Goal: Information Seeking & Learning: Check status

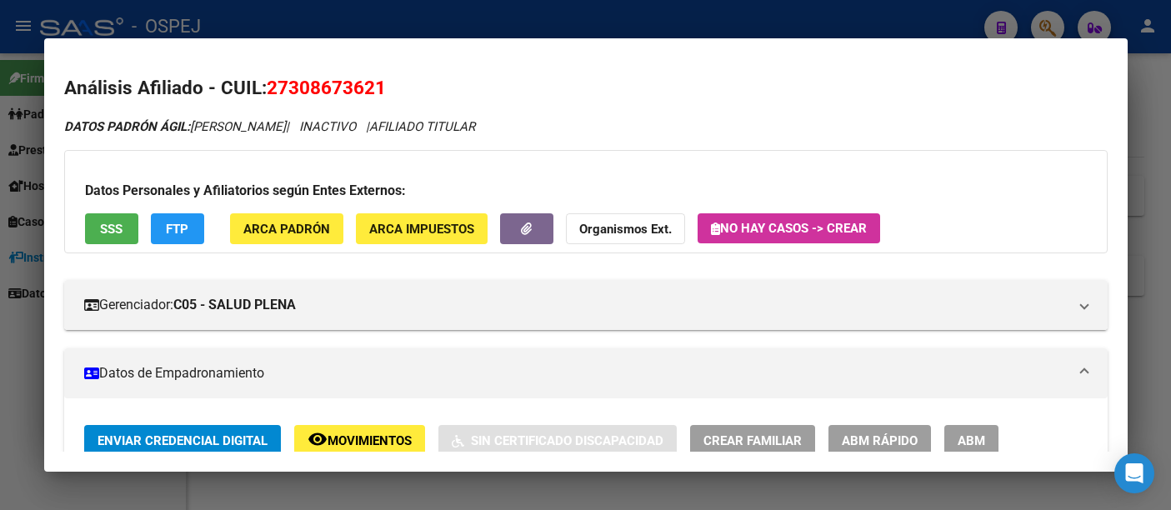
click at [468, 7] on div at bounding box center [585, 255] width 1171 height 510
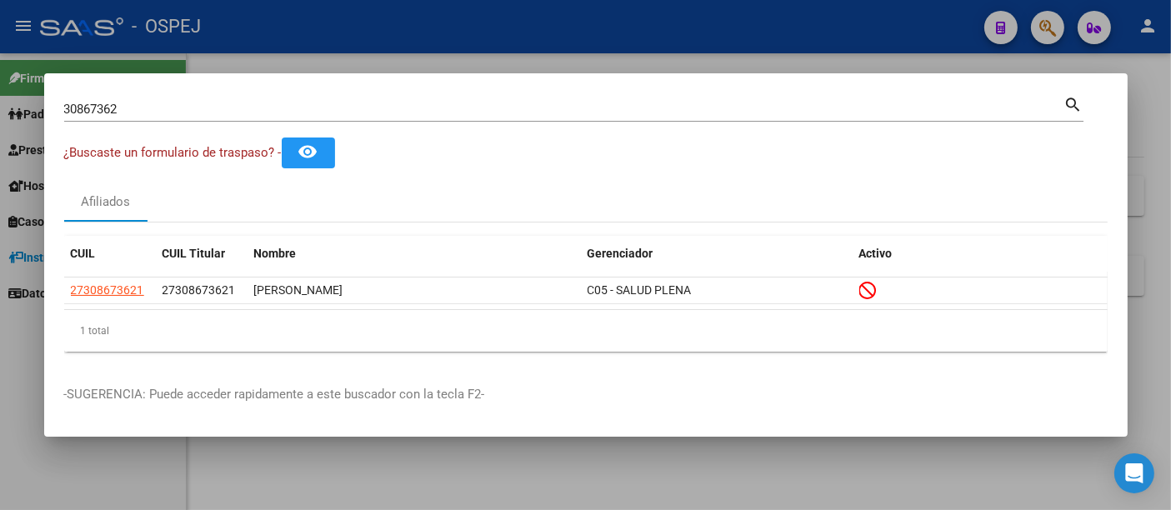
click at [453, 32] on div at bounding box center [585, 255] width 1171 height 510
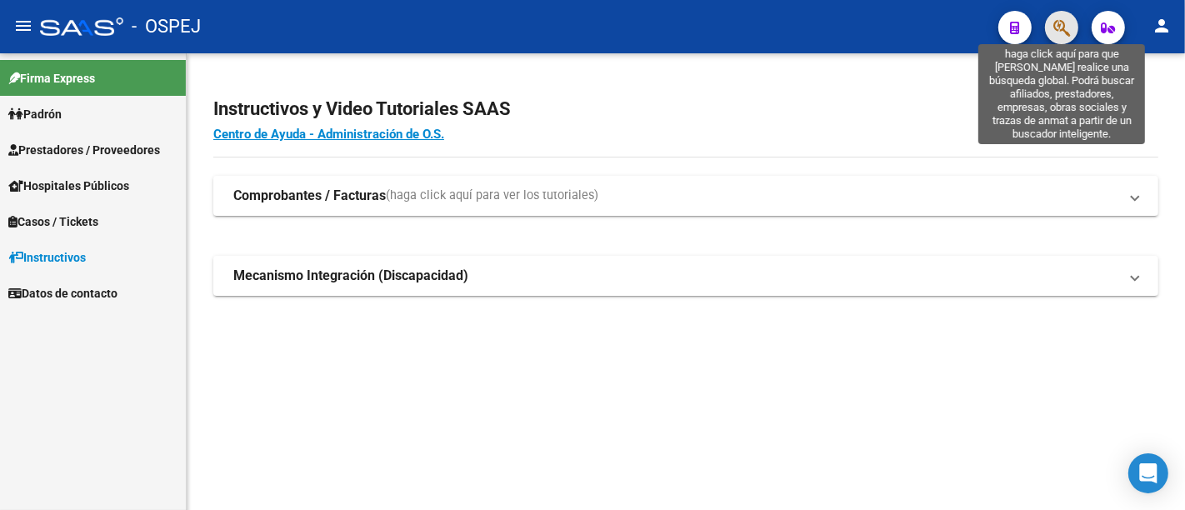
drag, startPoint x: 1062, startPoint y: 24, endPoint x: 1073, endPoint y: 7, distance: 21.0
click at [1073, 7] on mat-toolbar "menu - OSPEJ person" at bounding box center [592, 26] width 1185 height 53
click at [1057, 23] on icon "button" at bounding box center [1061, 27] width 17 height 19
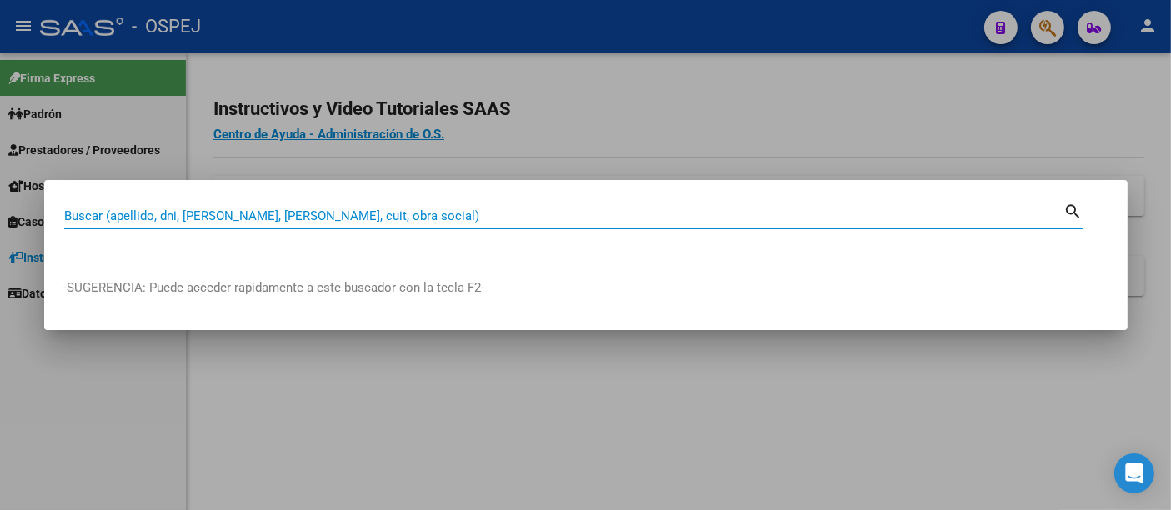
paste input "27308673621"
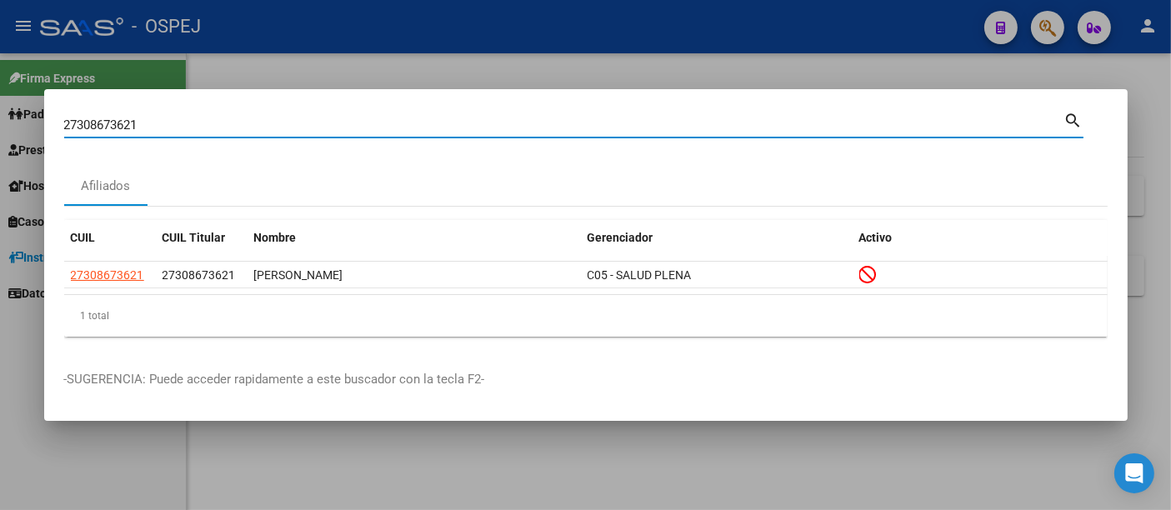
drag, startPoint x: 302, startPoint y: 120, endPoint x: 292, endPoint y: 128, distance: 12.5
click at [298, 123] on input "27308673621" at bounding box center [564, 125] width 1000 height 15
type input "2"
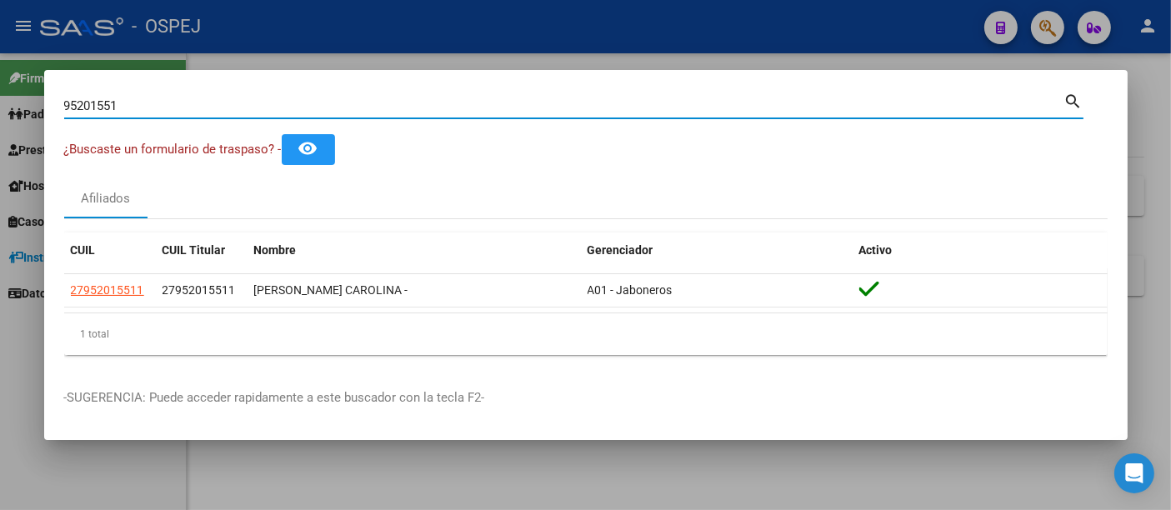
click at [463, 109] on input "95201551" at bounding box center [564, 105] width 1000 height 15
type input "9"
type input "46721676"
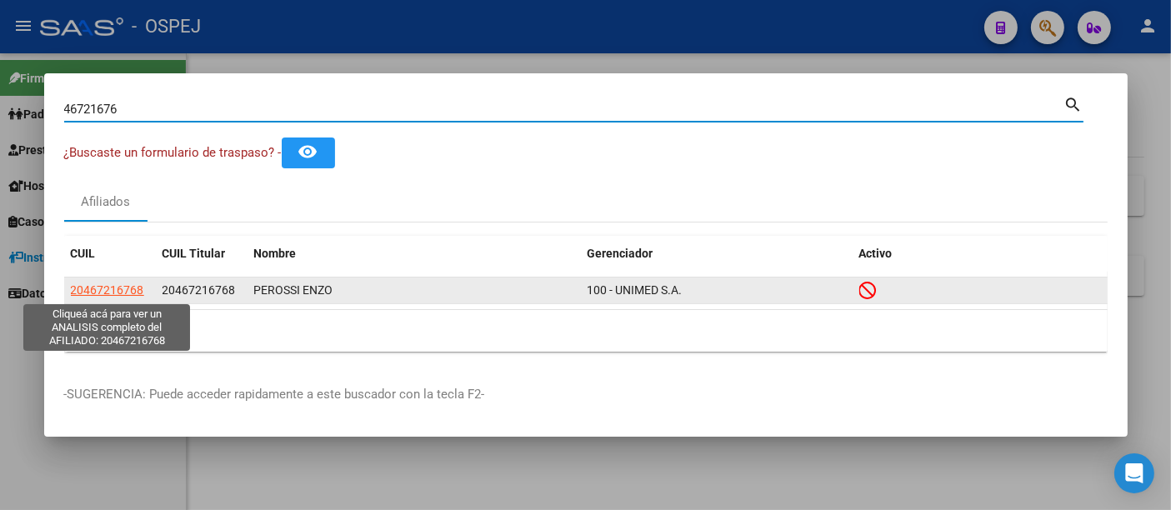
click at [101, 287] on span "20467216768" at bounding box center [107, 289] width 73 height 13
type textarea "20467216768"
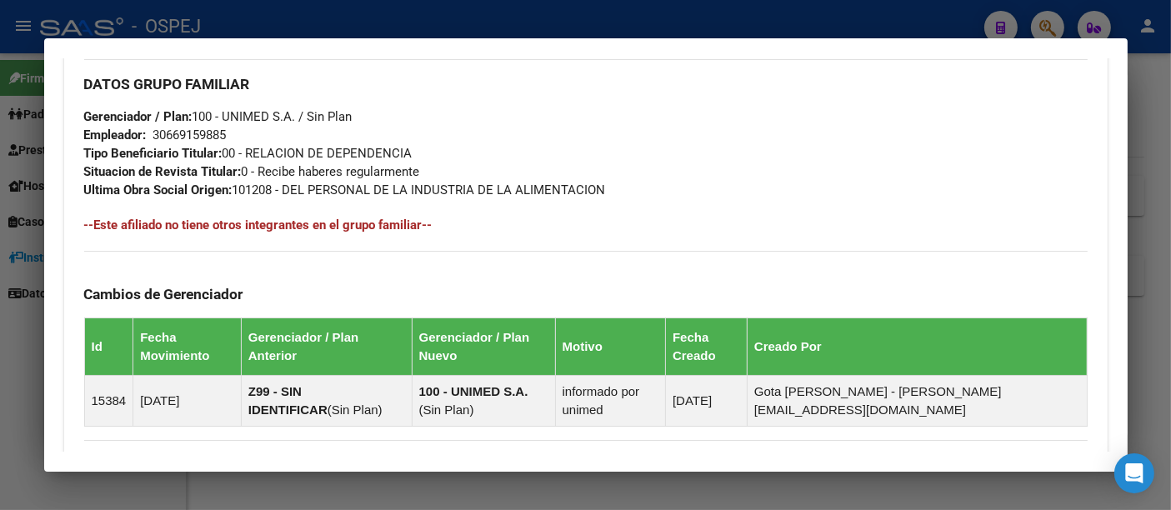
scroll to position [1065, 0]
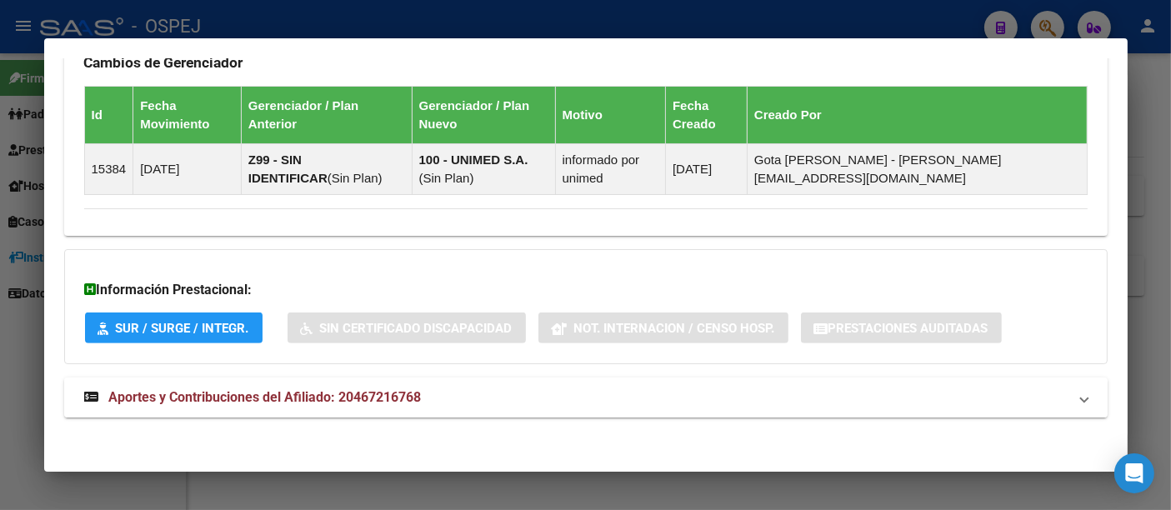
click at [398, 389] on span "Aportes y Contribuciones del Afiliado: 20467216768" at bounding box center [265, 397] width 313 height 16
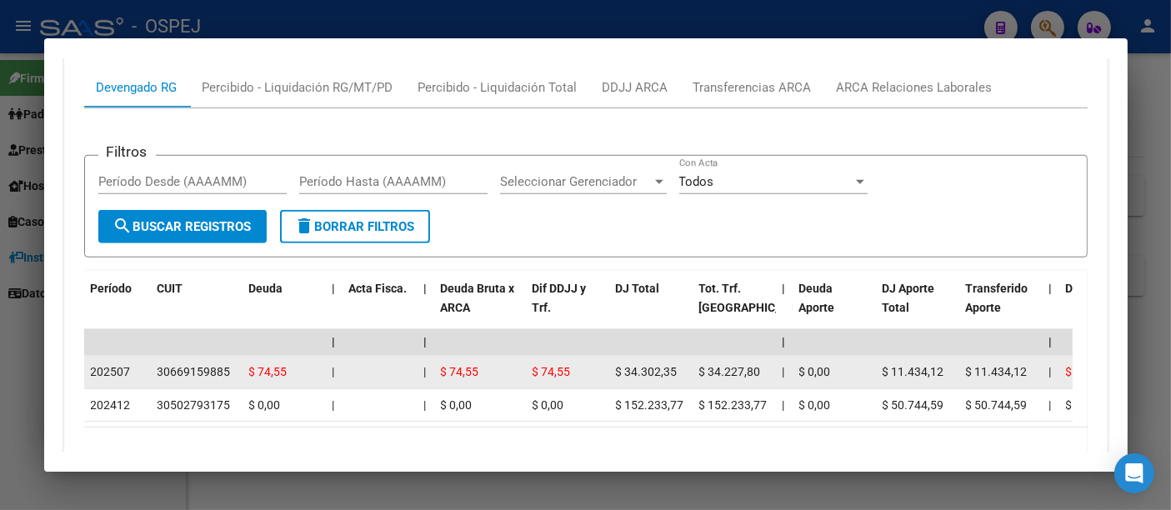
scroll to position [1528, 0]
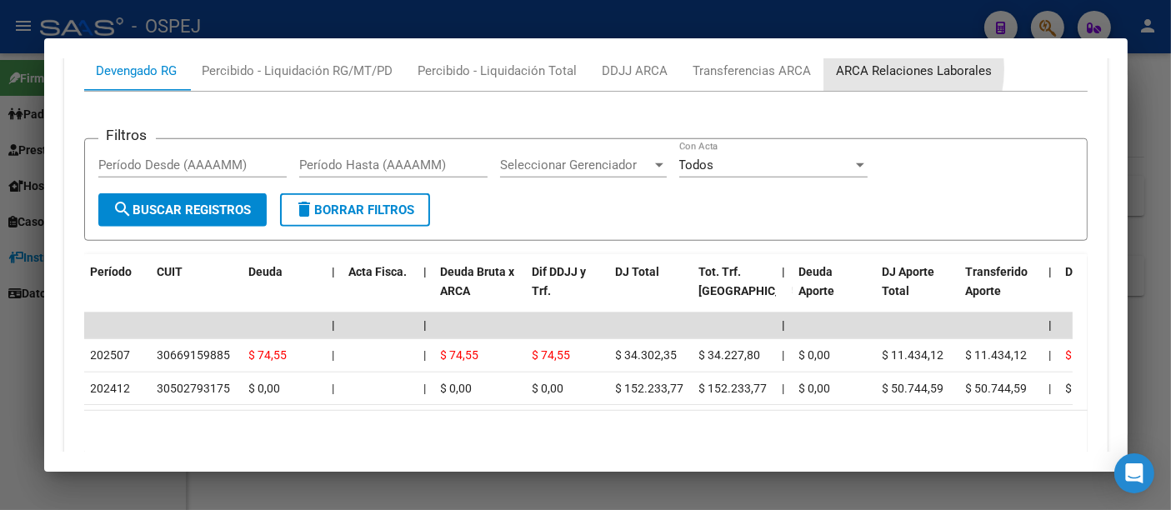
click at [875, 65] on div "ARCA Relaciones Laborales" at bounding box center [915, 71] width 156 height 18
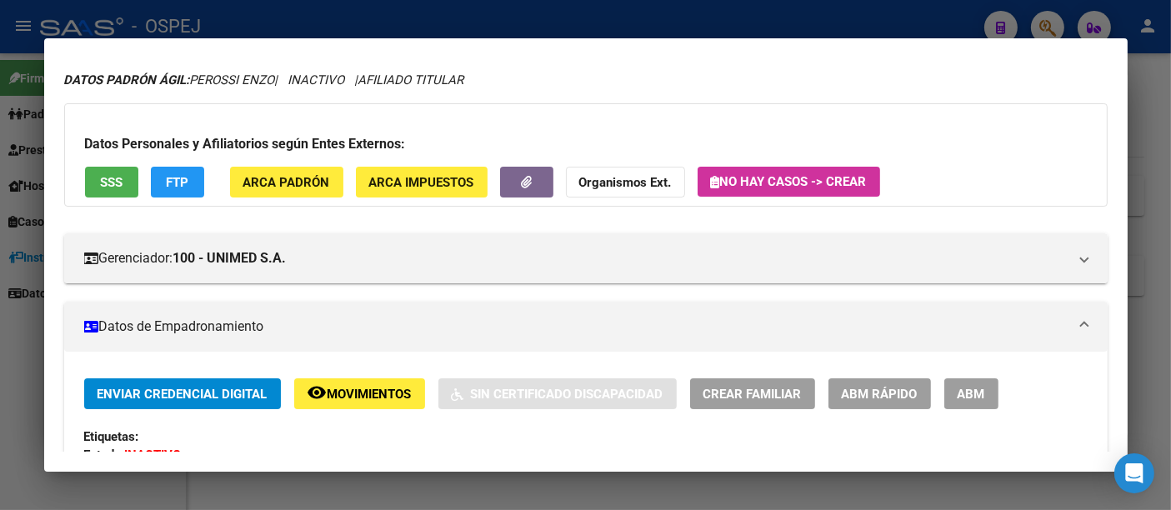
scroll to position [0, 0]
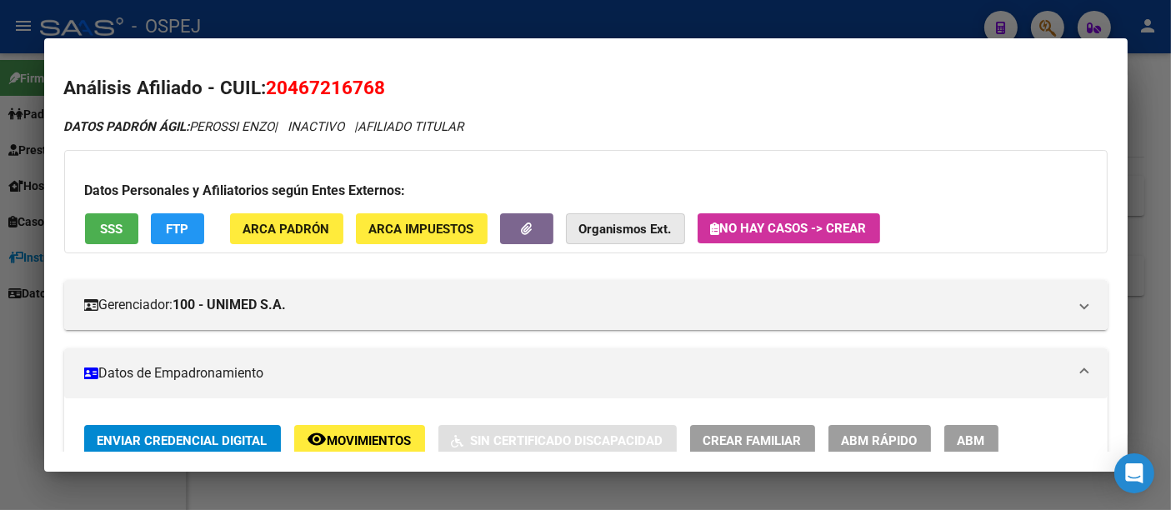
click at [629, 230] on strong "Organismos Ext." at bounding box center [625, 229] width 93 height 15
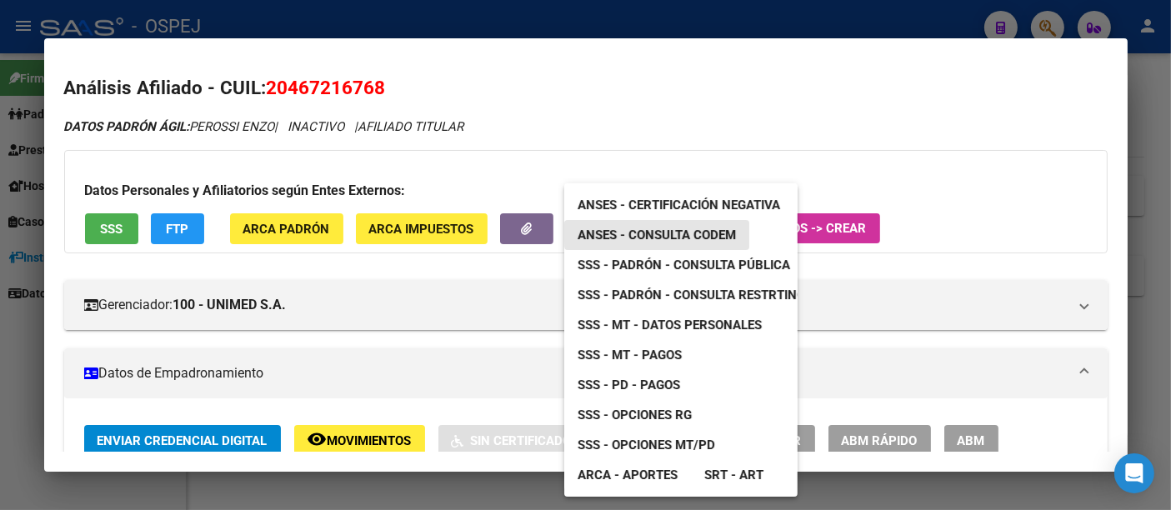
click at [667, 230] on span "ANSES - Consulta CODEM" at bounding box center [657, 235] width 158 height 15
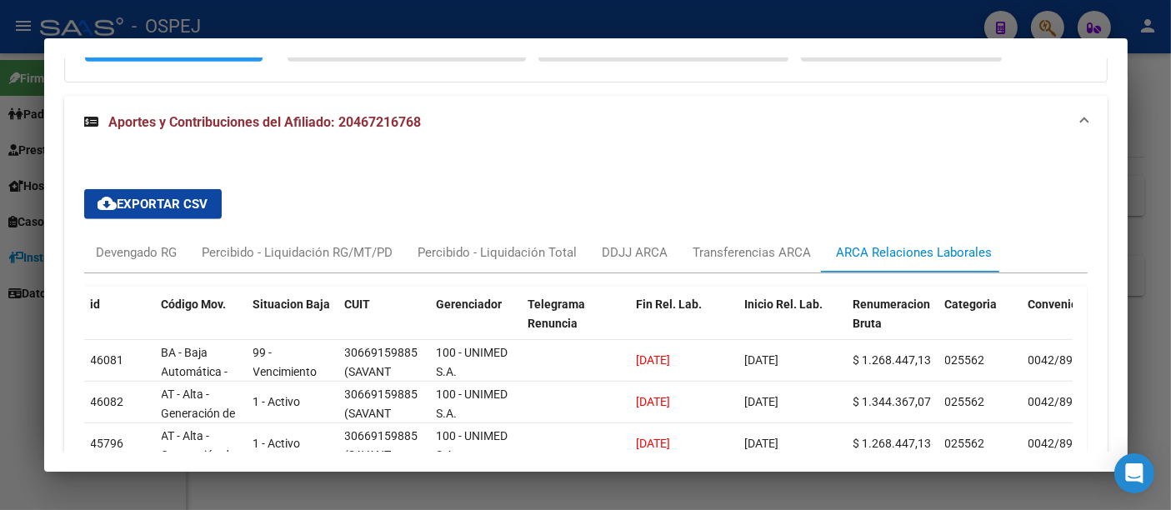
scroll to position [1388, 0]
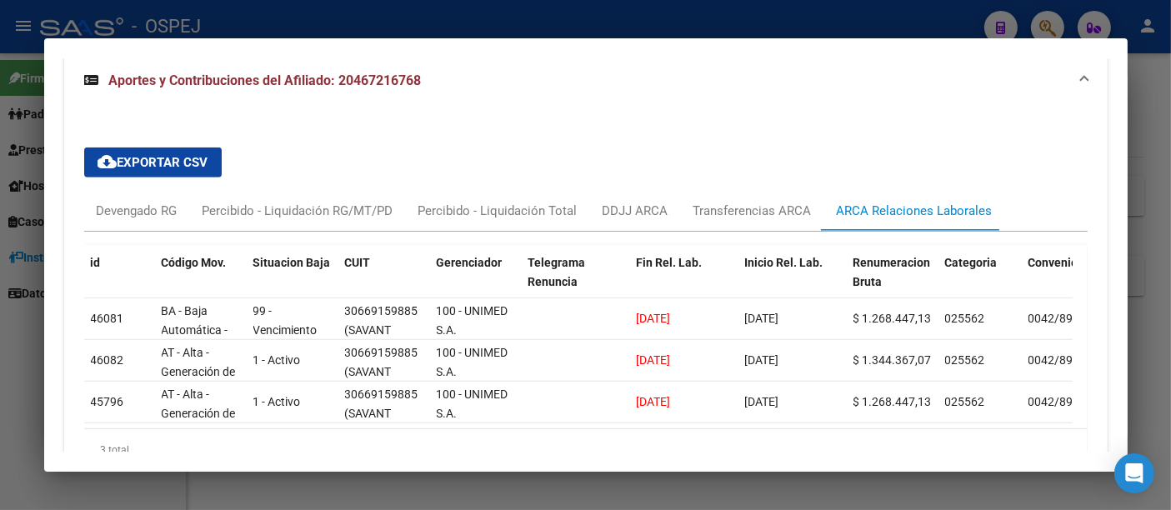
click at [917, 205] on div "ARCA Relaciones Laborales" at bounding box center [915, 211] width 156 height 18
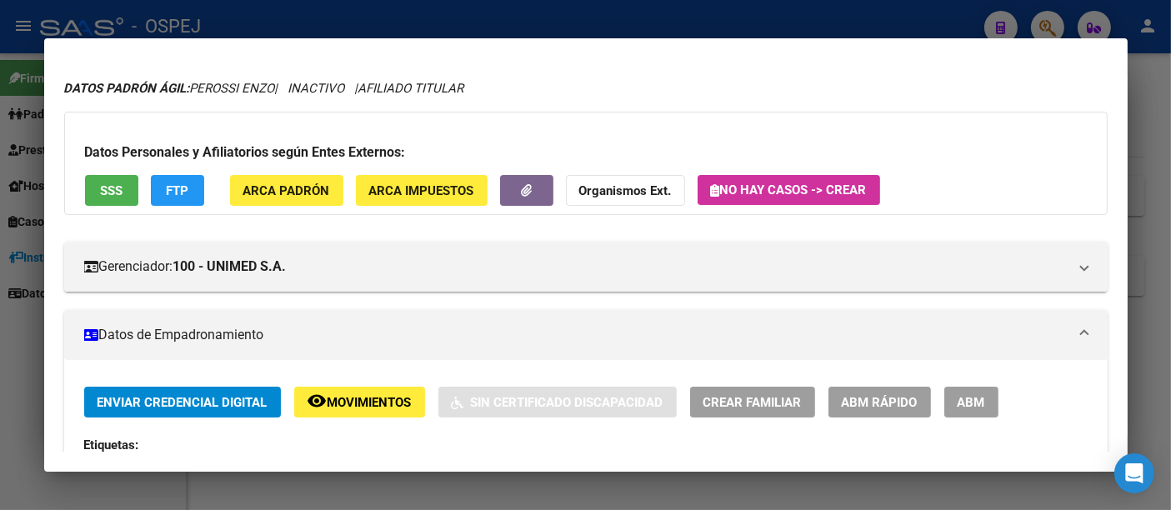
scroll to position [0, 0]
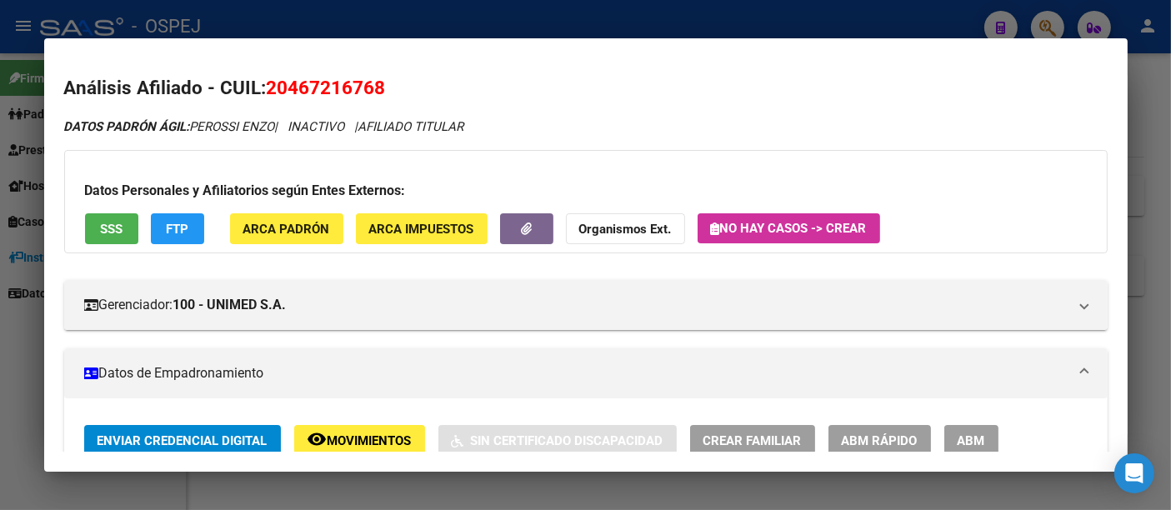
click at [618, 227] on strong "Organismos Ext." at bounding box center [625, 229] width 93 height 15
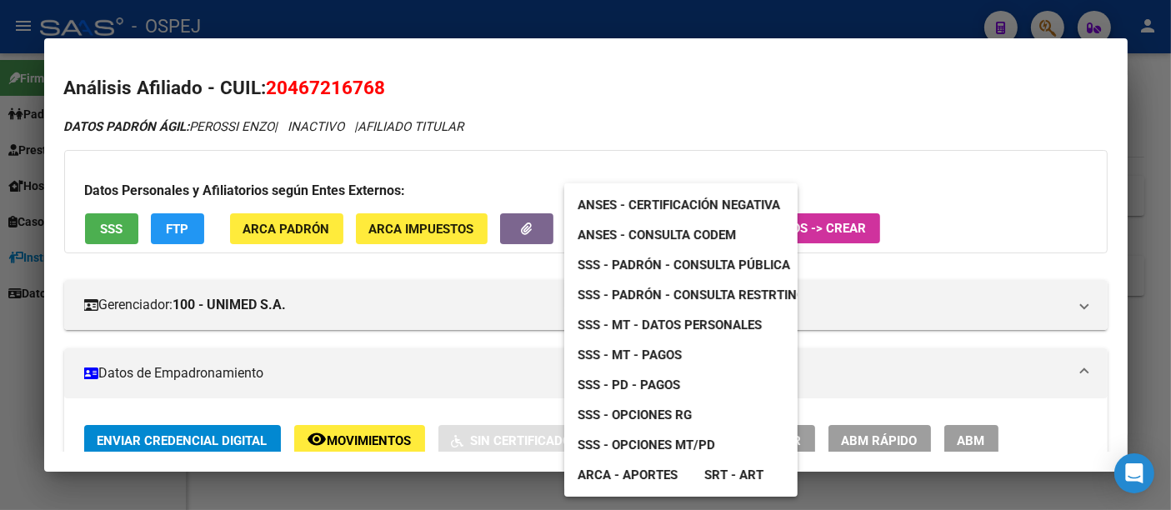
click at [684, 230] on span "ANSES - Consulta CODEM" at bounding box center [657, 235] width 158 height 15
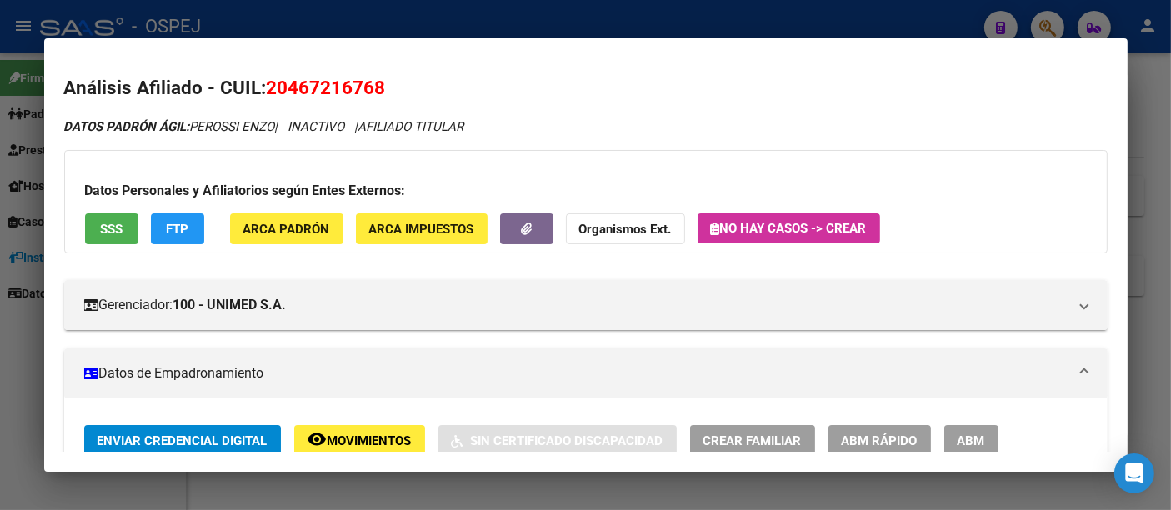
click at [604, 225] on strong "Organismos Ext." at bounding box center [625, 229] width 93 height 15
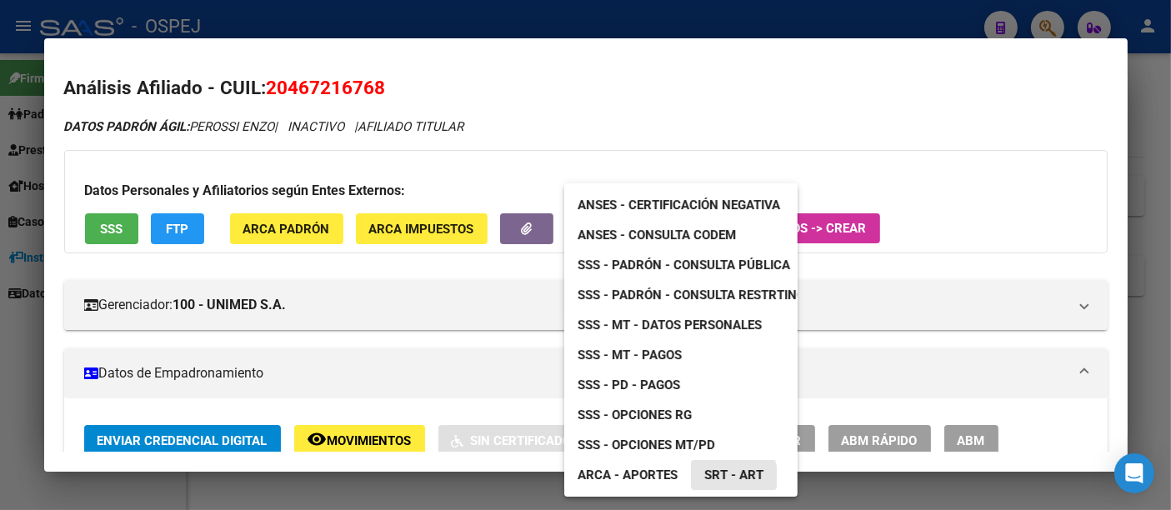
click at [715, 477] on span "SRT - ART" at bounding box center [733, 475] width 59 height 15
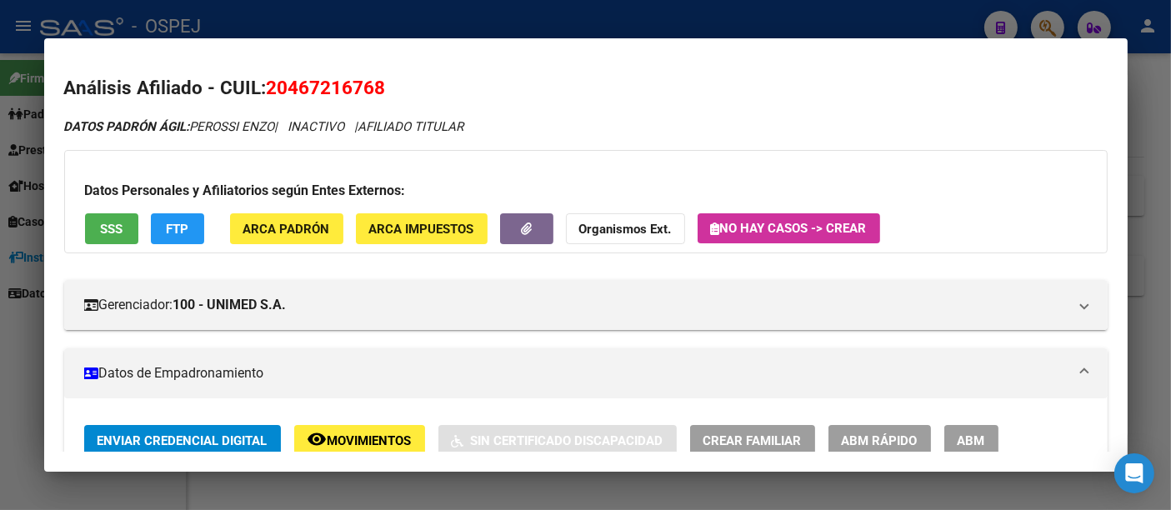
click at [625, 227] on strong "Organismos Ext." at bounding box center [625, 229] width 93 height 15
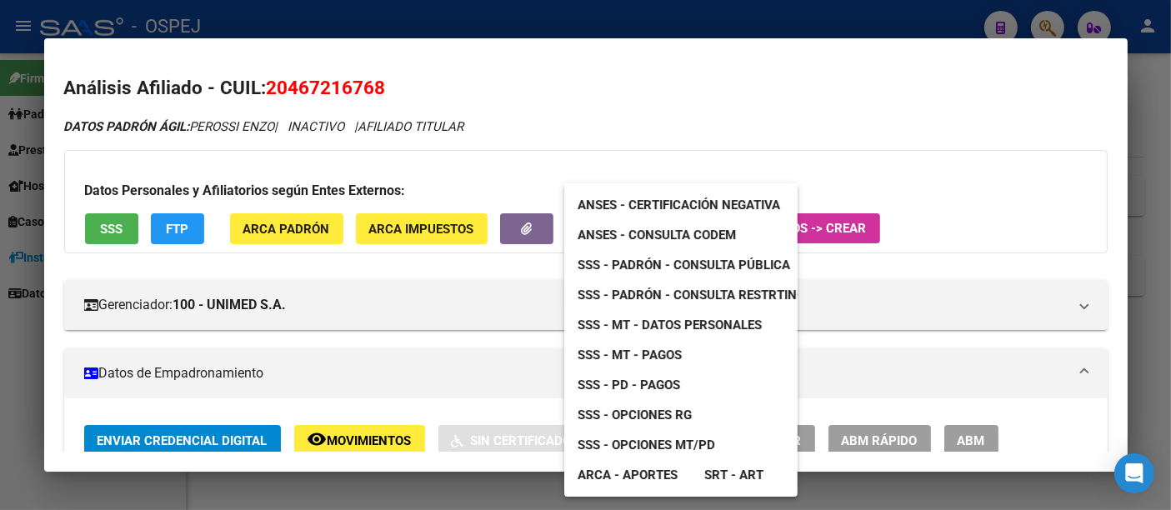
click at [109, 224] on div at bounding box center [585, 255] width 1171 height 510
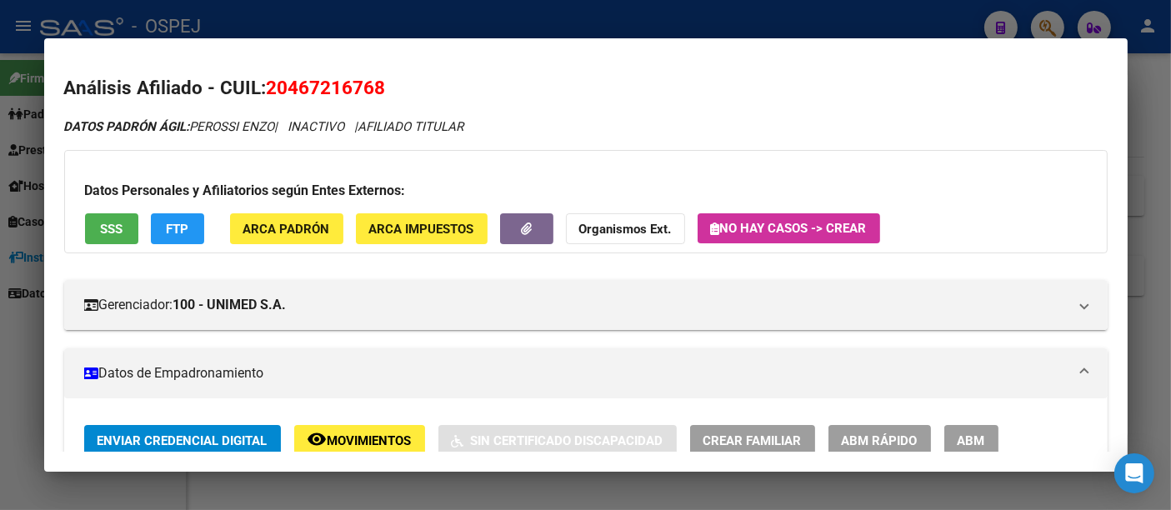
click at [109, 224] on span "SSS" at bounding box center [111, 229] width 23 height 15
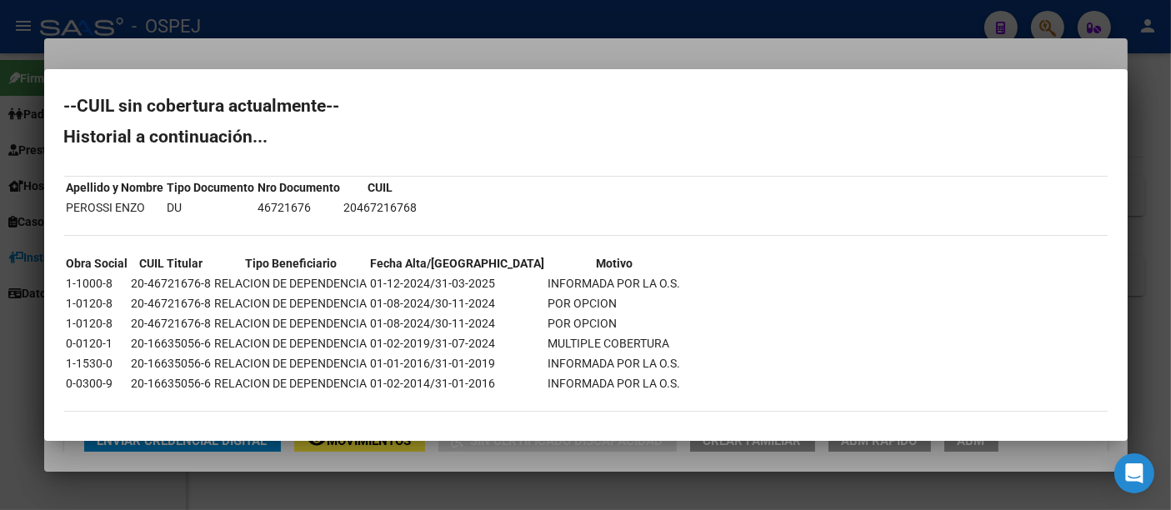
scroll to position [8, 0]
click at [610, 56] on div at bounding box center [585, 255] width 1171 height 510
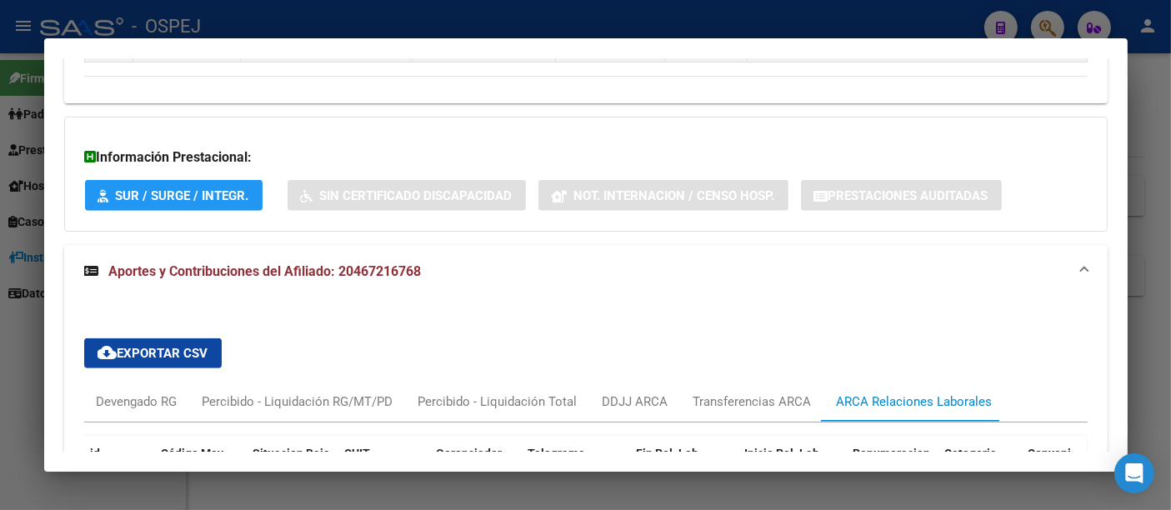
scroll to position [1203, 0]
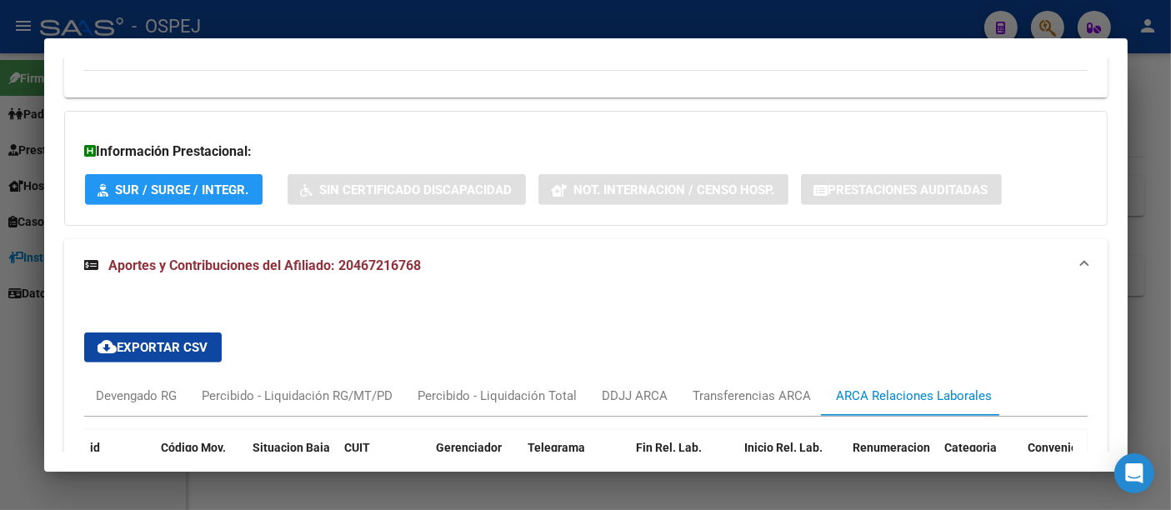
click at [350, 18] on div at bounding box center [585, 255] width 1171 height 510
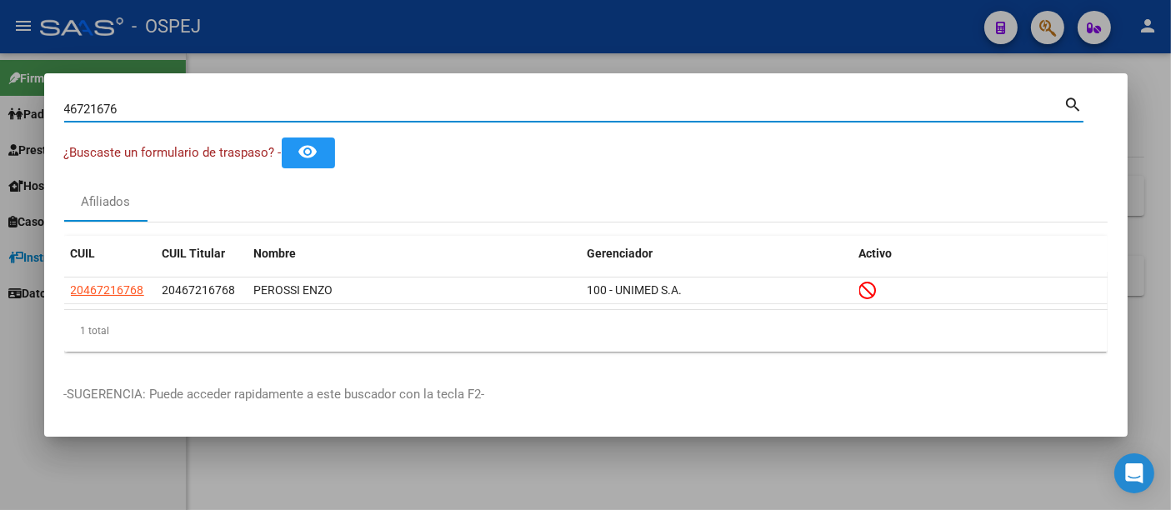
click at [259, 116] on input "46721676" at bounding box center [564, 109] width 1000 height 15
type input "4"
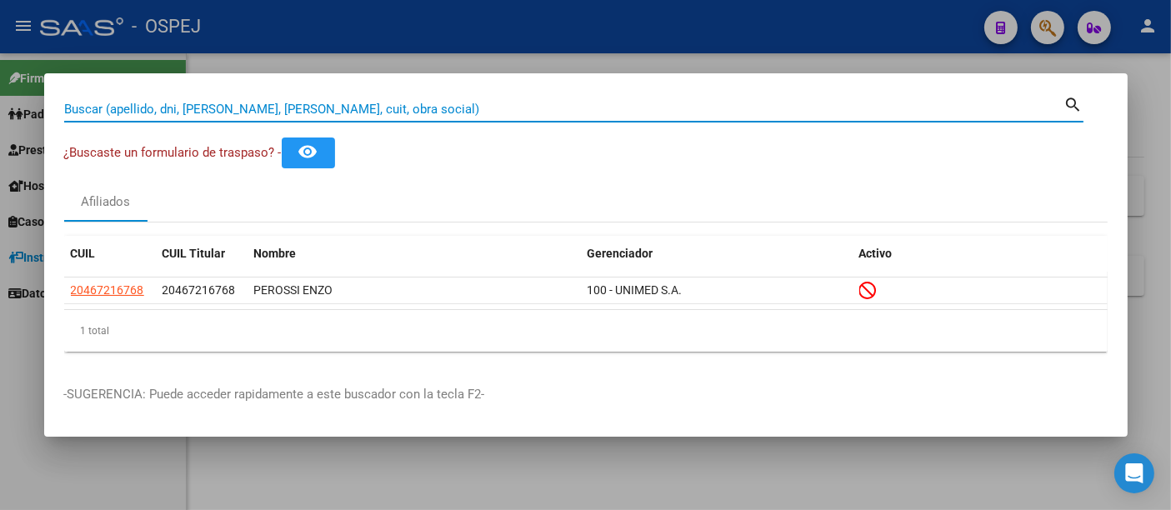
paste input "47.251.782"
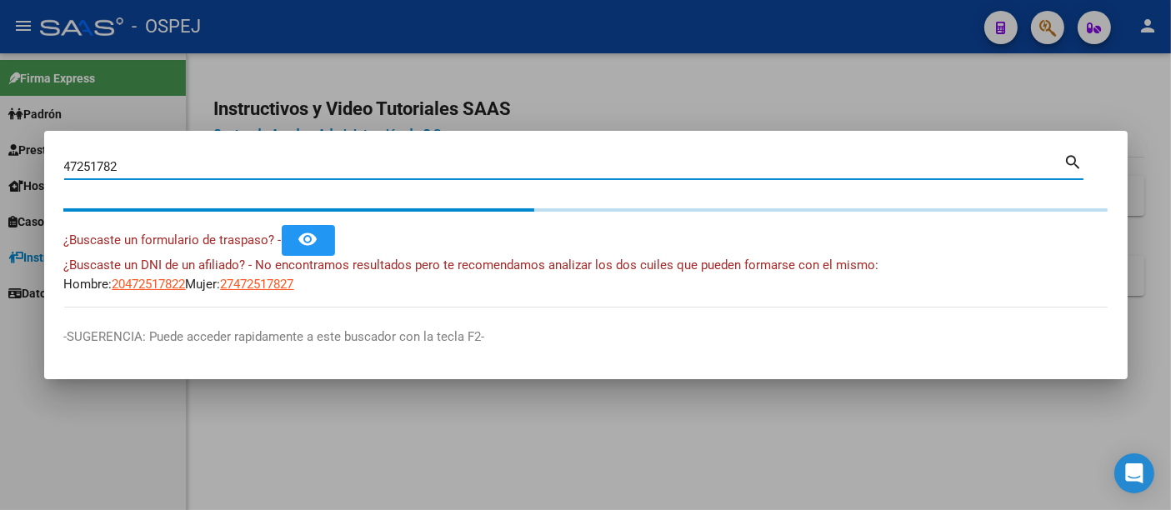
type input "47251782"
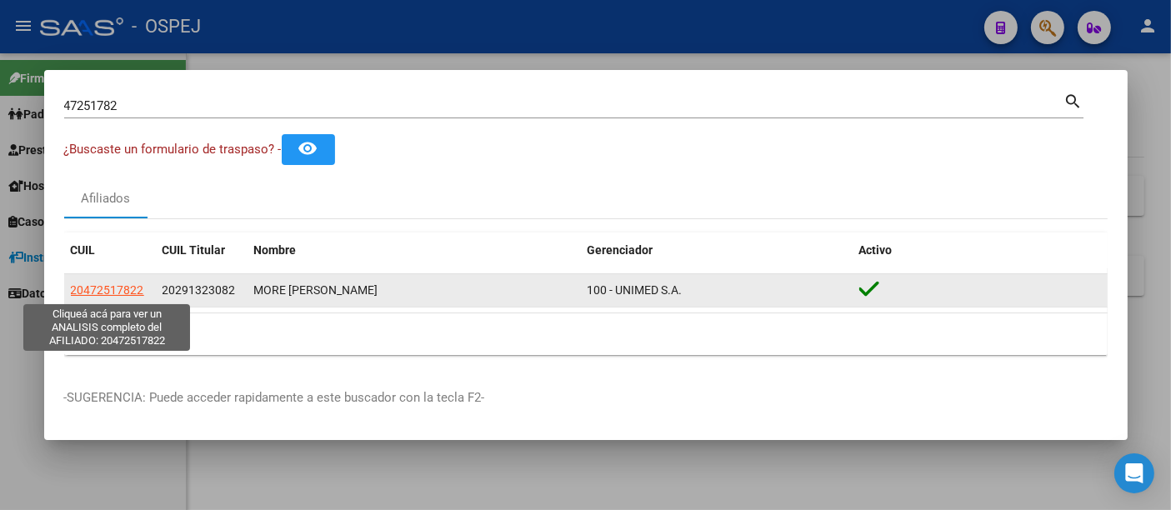
click at [117, 288] on span "20472517822" at bounding box center [107, 289] width 73 height 13
type textarea "20472517822"
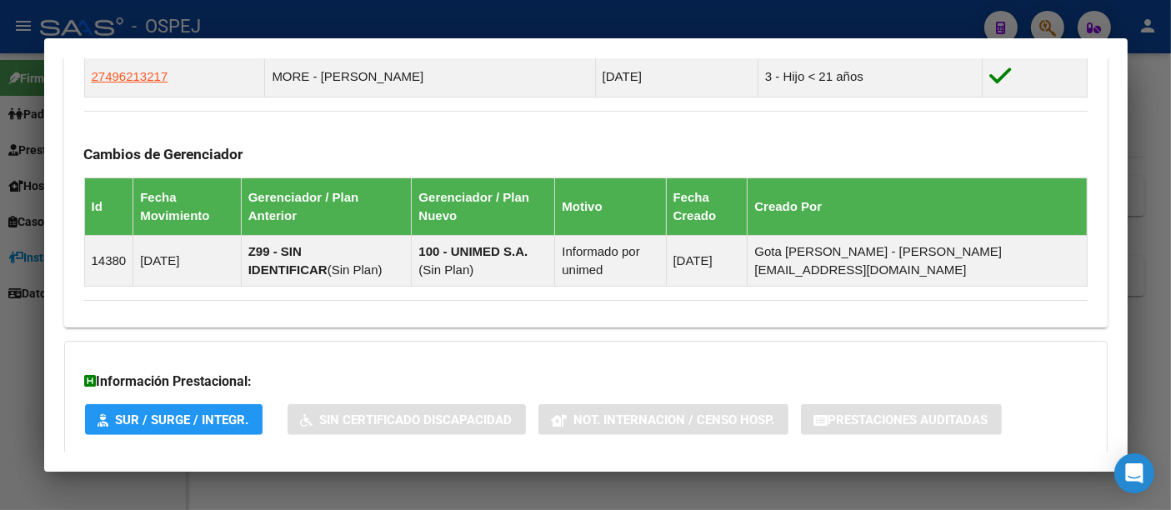
scroll to position [1222, 0]
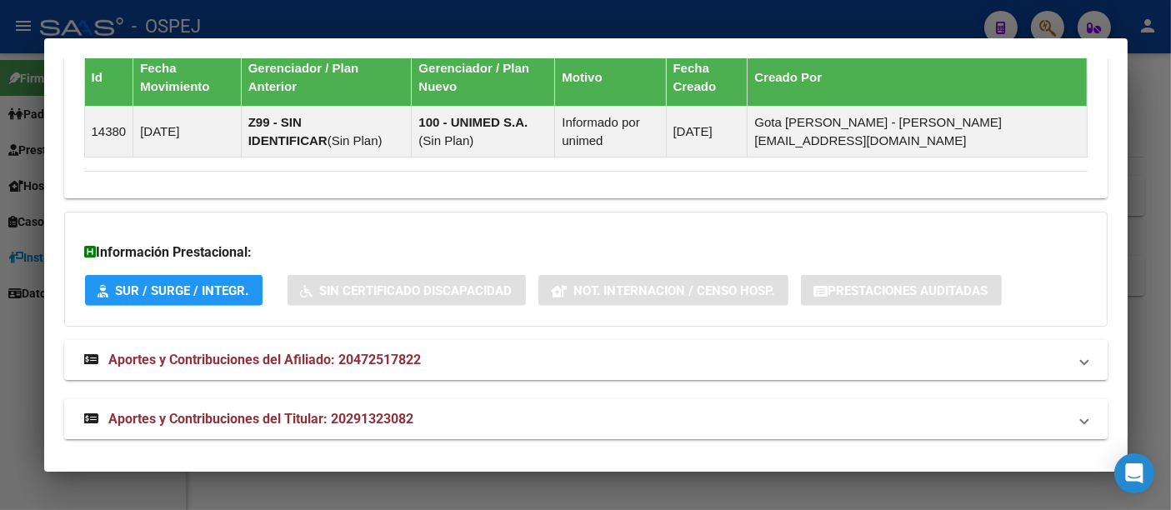
click at [367, 413] on span "Aportes y Contribuciones del Titular: 20291323082" at bounding box center [261, 419] width 305 height 16
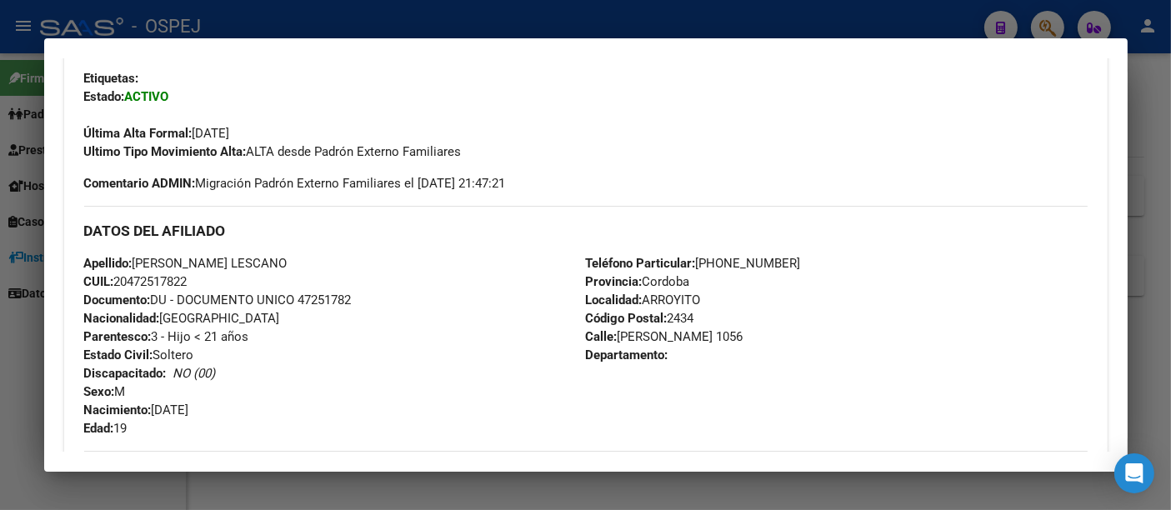
scroll to position [0, 0]
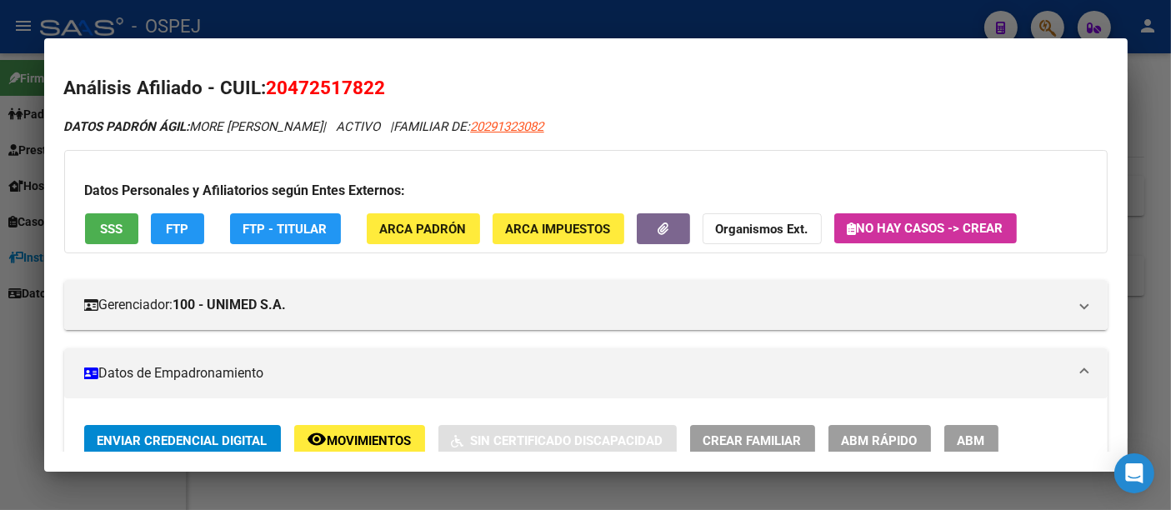
click at [552, 18] on div at bounding box center [585, 255] width 1171 height 510
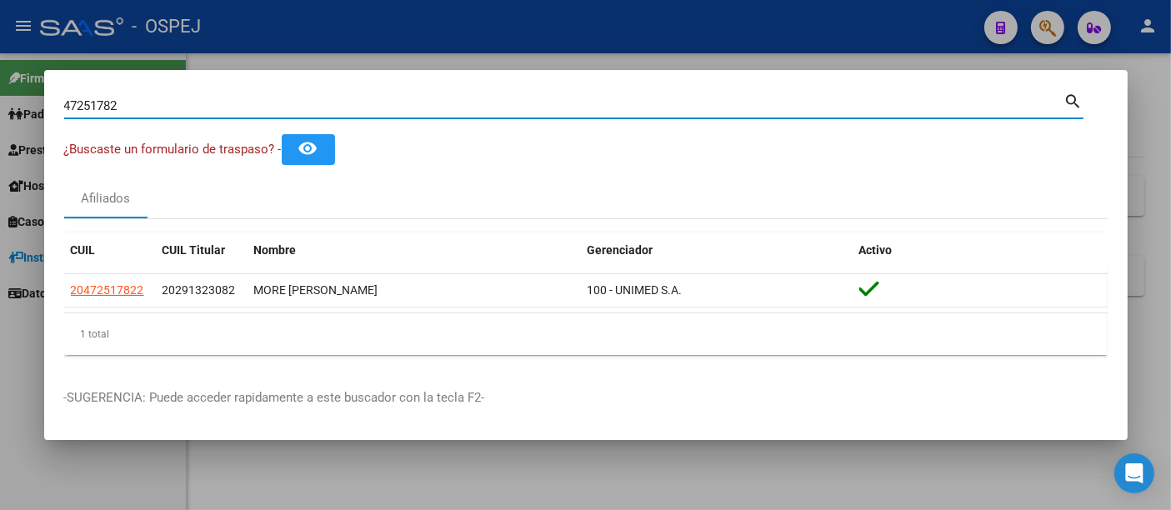
click at [223, 103] on input "47251782" at bounding box center [564, 105] width 1000 height 15
type input "4"
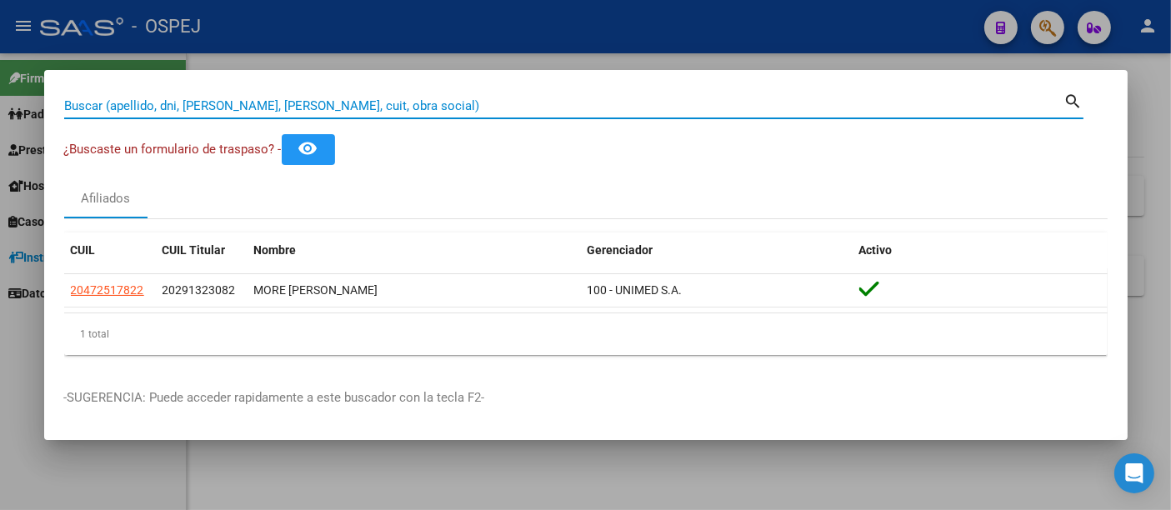
paste input "30543533"
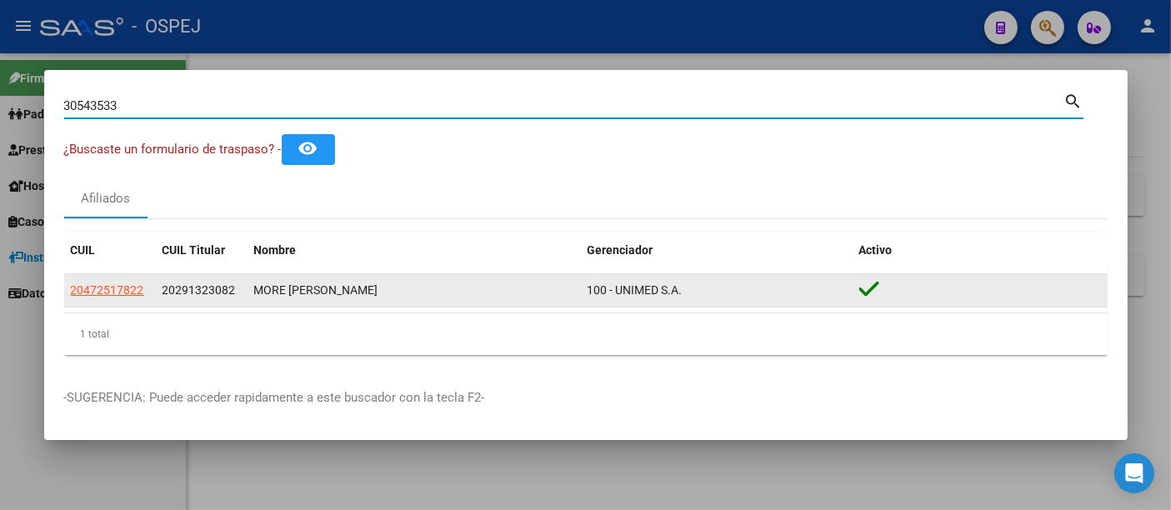
type input "30543533"
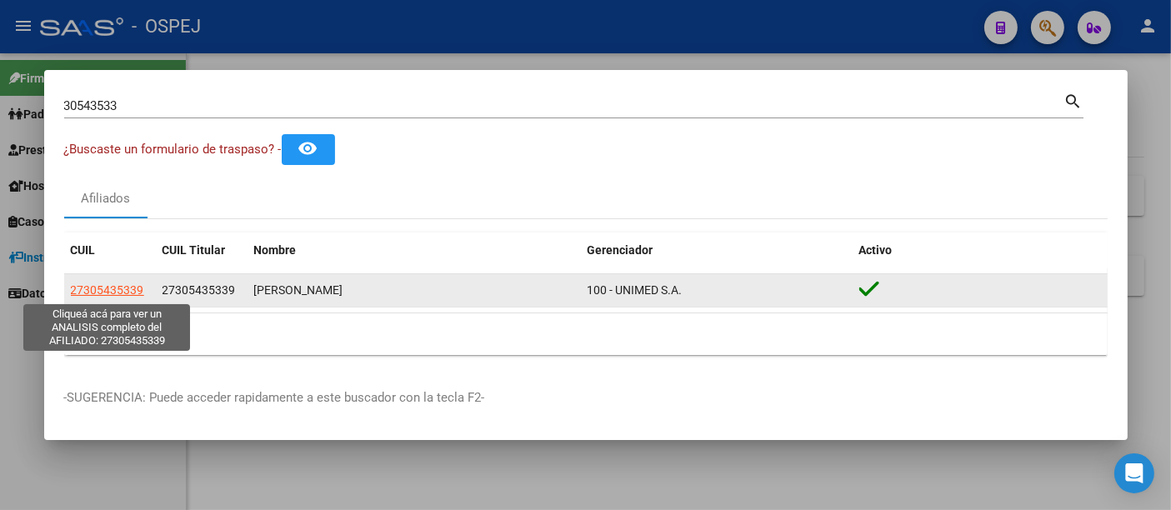
click at [98, 289] on span "27305435339" at bounding box center [107, 289] width 73 height 13
type textarea "27305435339"
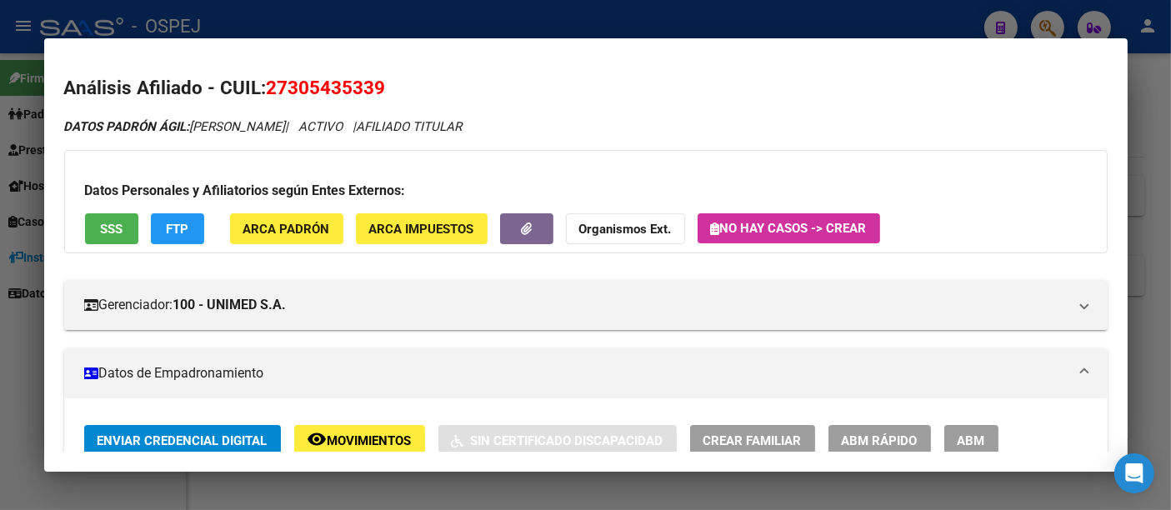
click at [608, 26] on div at bounding box center [585, 255] width 1171 height 510
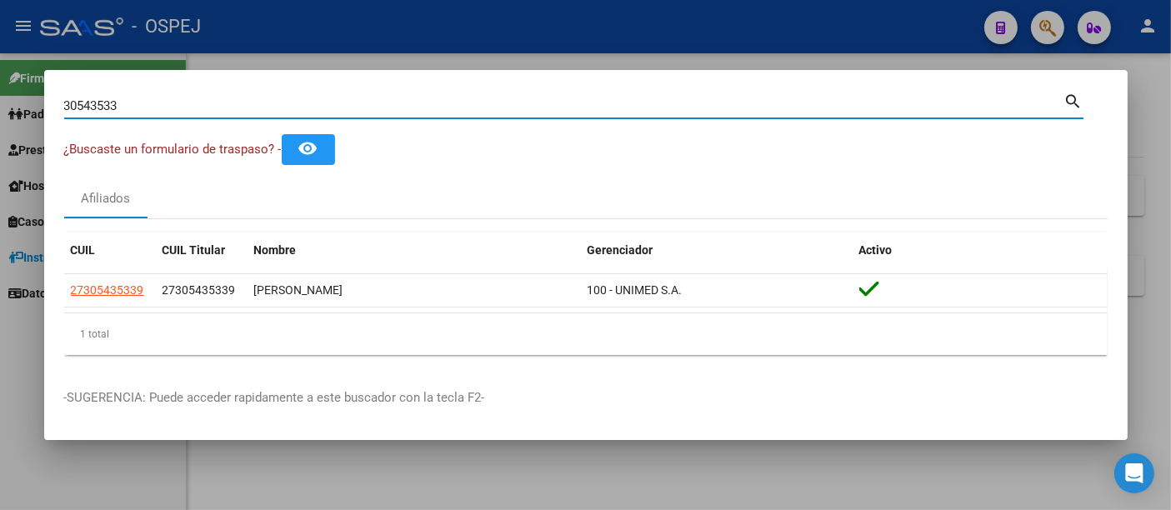
click at [431, 106] on input "30543533" at bounding box center [564, 105] width 1000 height 15
type input "3"
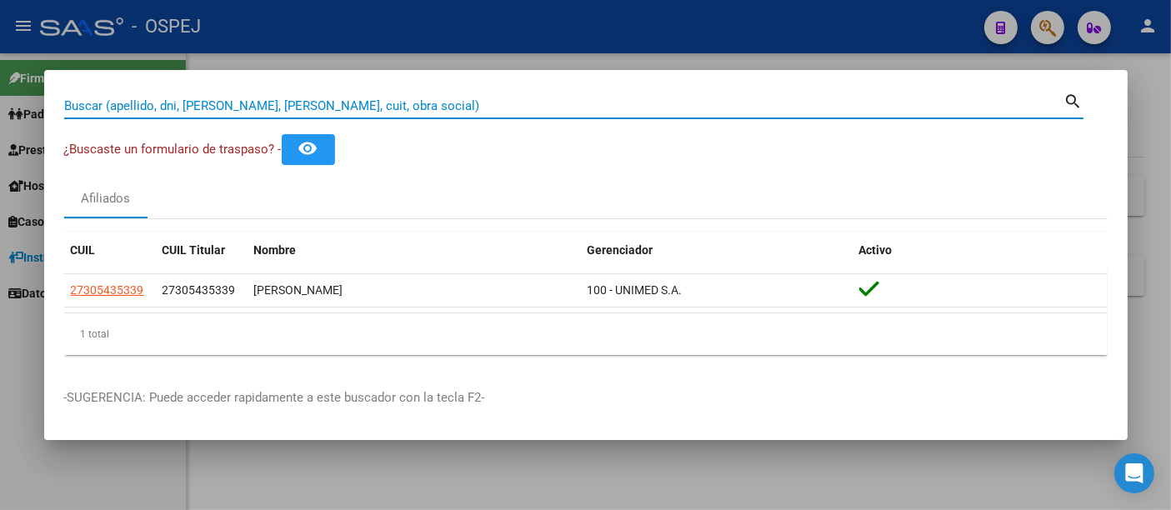
paste input "30867362"
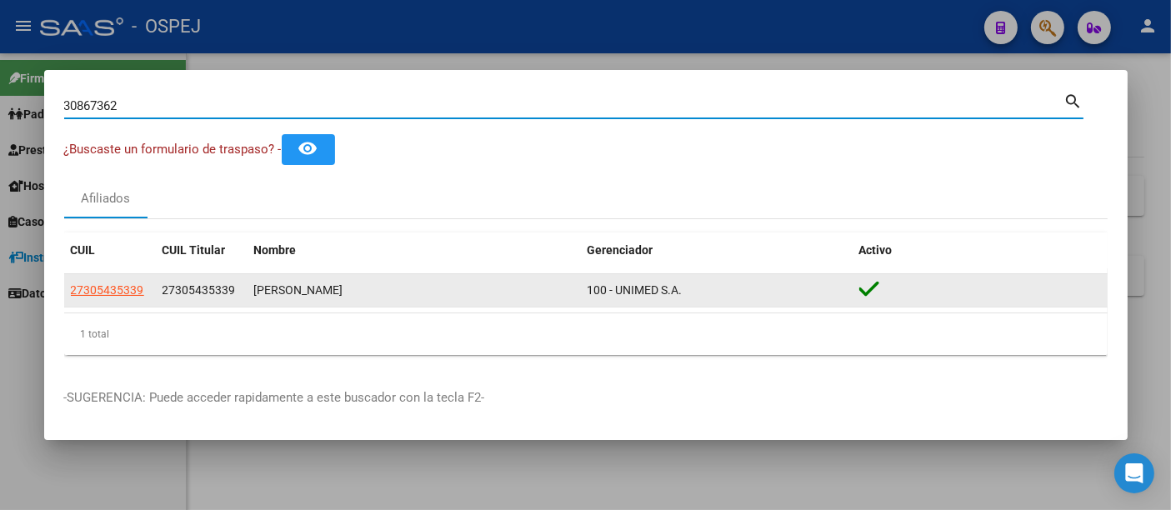
type input "30867362"
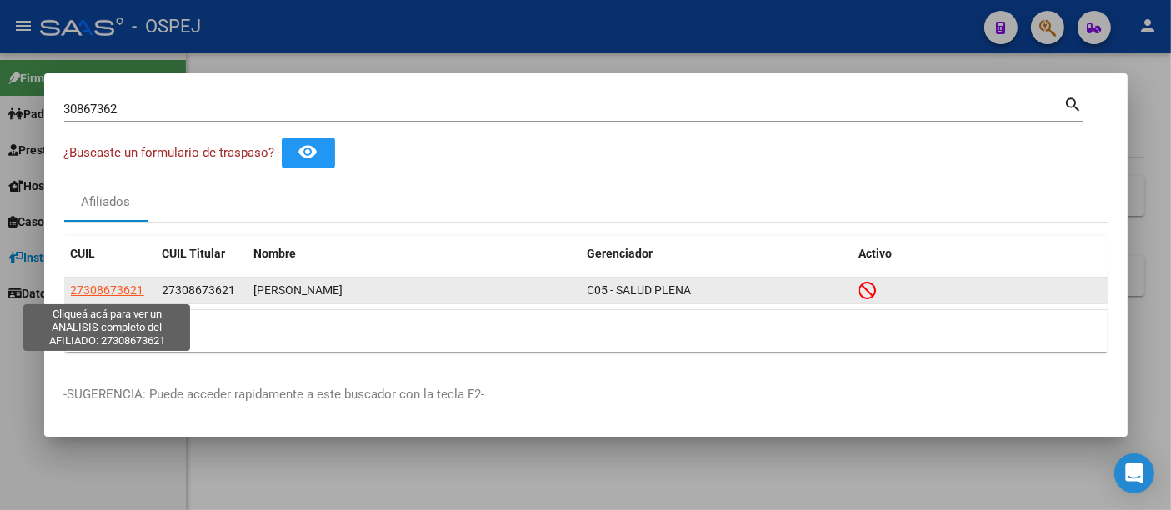
click at [128, 288] on span "27308673621" at bounding box center [107, 289] width 73 height 13
type textarea "27308673621"
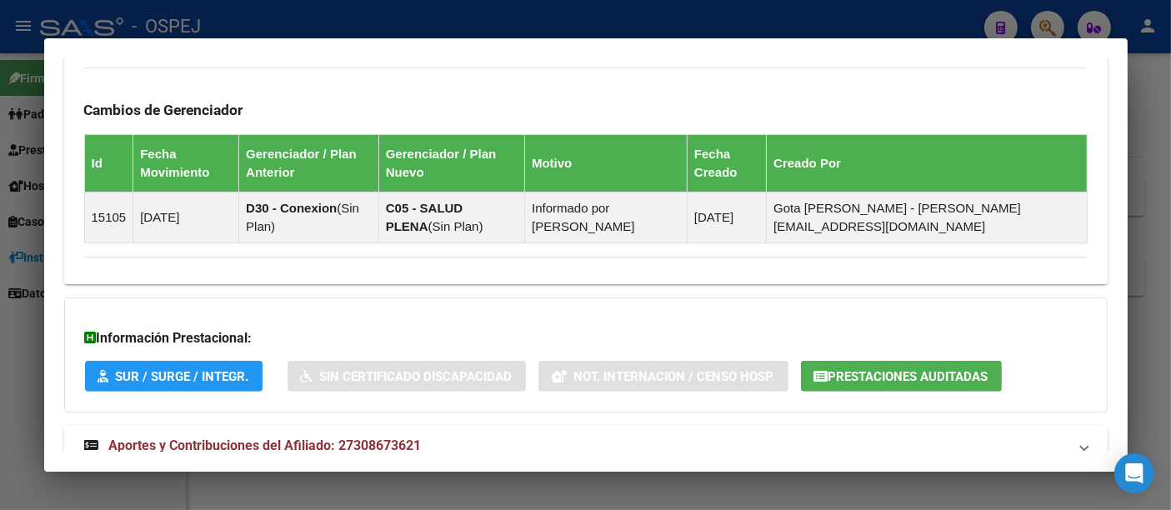
scroll to position [1128, 0]
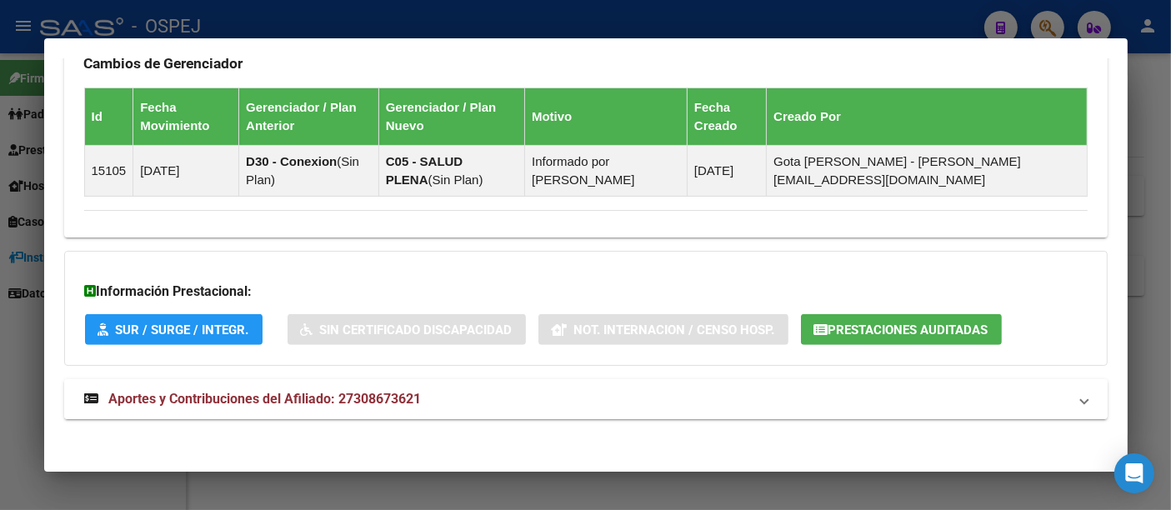
click at [353, 391] on span "Aportes y Contribuciones del Afiliado: 27308673621" at bounding box center [265, 399] width 313 height 16
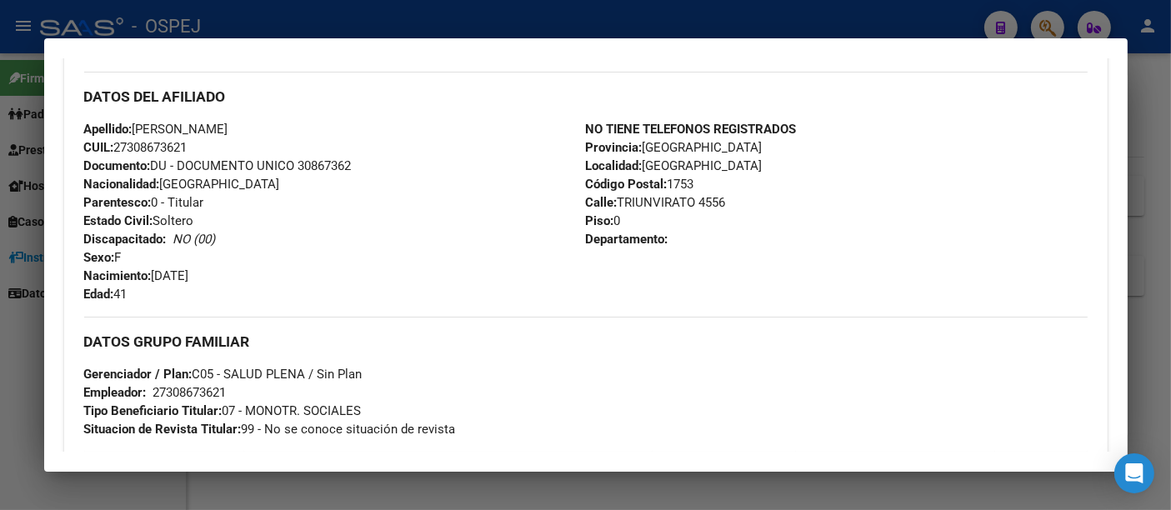
scroll to position [0, 0]
